Goal: Manage account settings

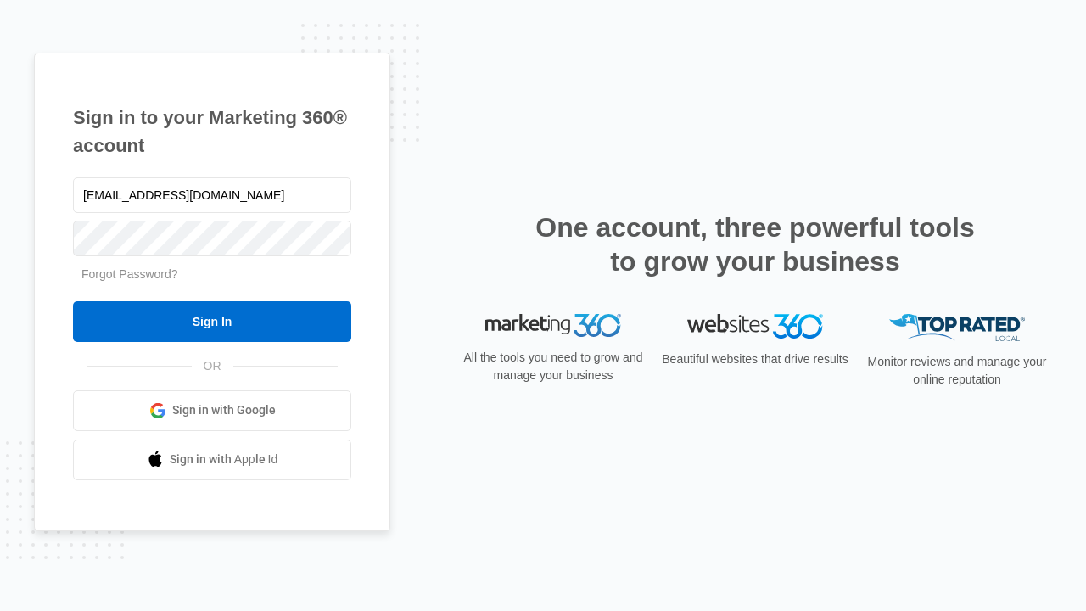
type input "[EMAIL_ADDRESS][DOMAIN_NAME]"
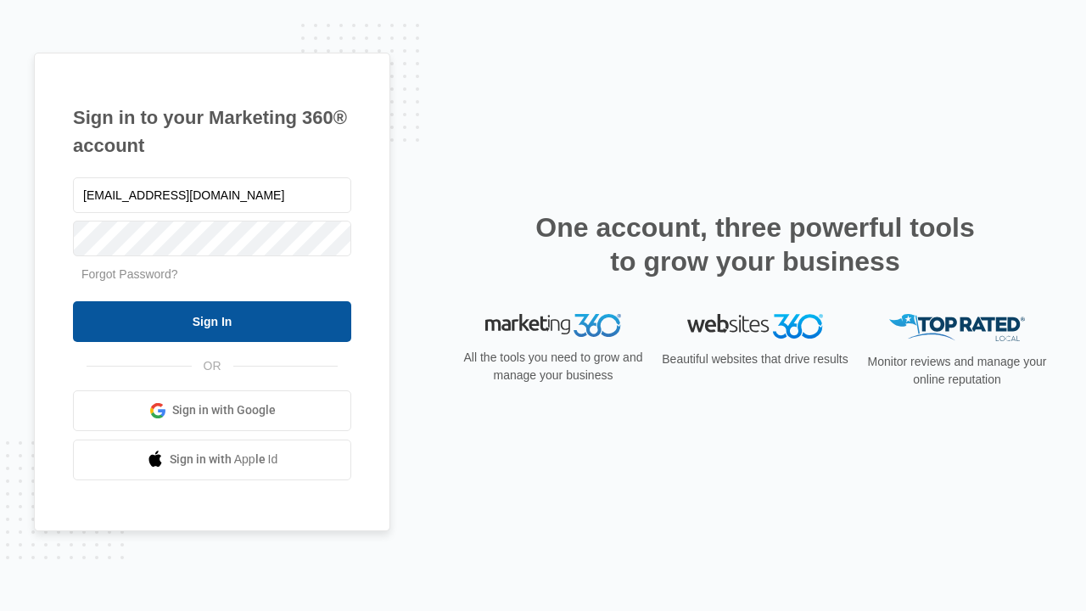
click at [212, 321] on input "Sign In" at bounding box center [212, 321] width 278 height 41
